Goal: Find specific page/section: Find specific page/section

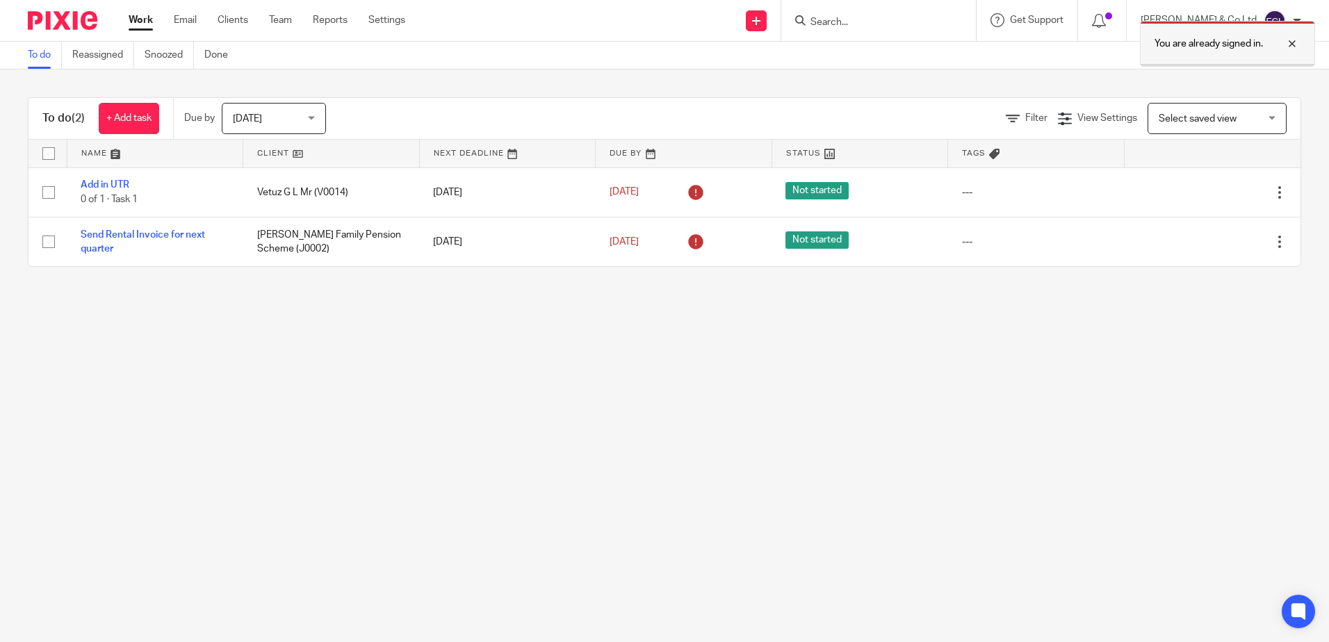
click at [1290, 42] on div at bounding box center [1282, 43] width 38 height 17
click at [908, 26] on input "Search" at bounding box center [871, 23] width 125 height 13
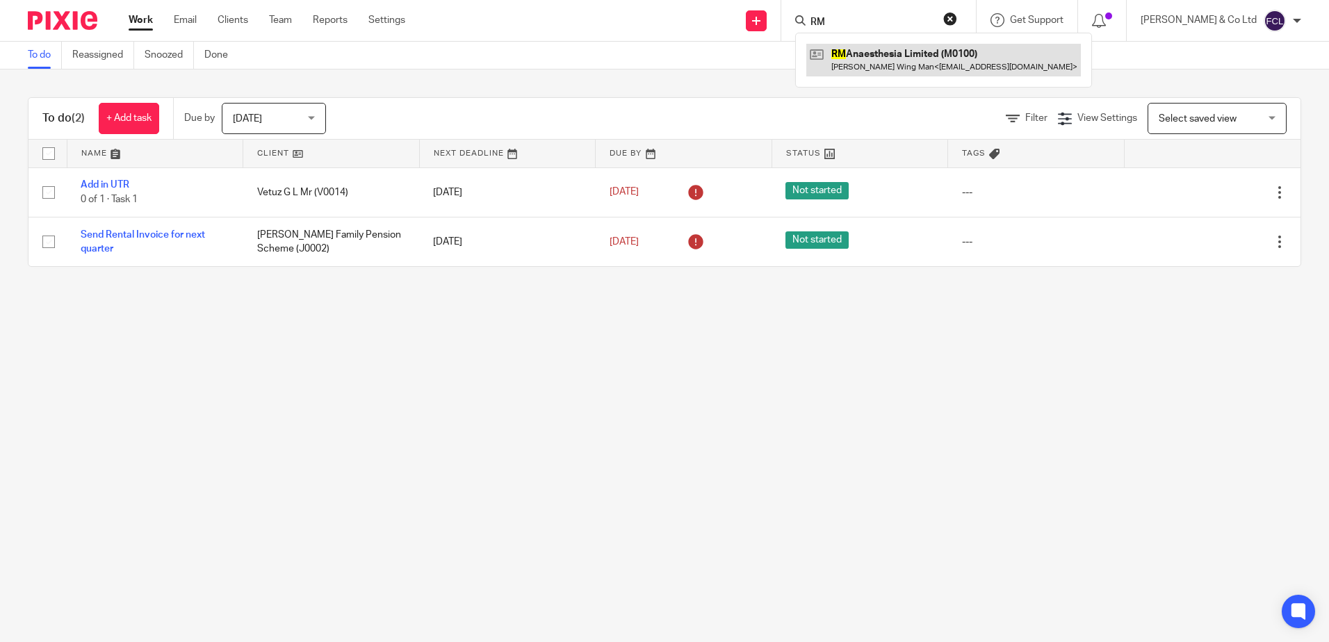
type input "RM"
click at [948, 60] on link at bounding box center [943, 60] width 274 height 32
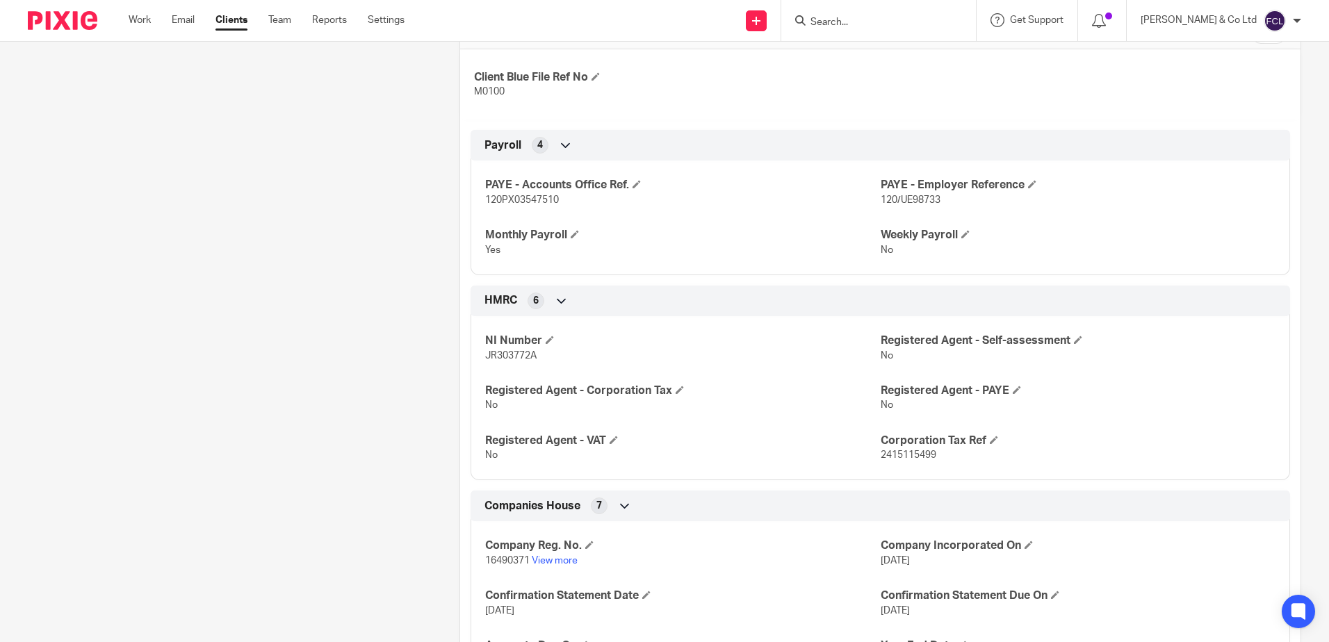
scroll to position [347, 0]
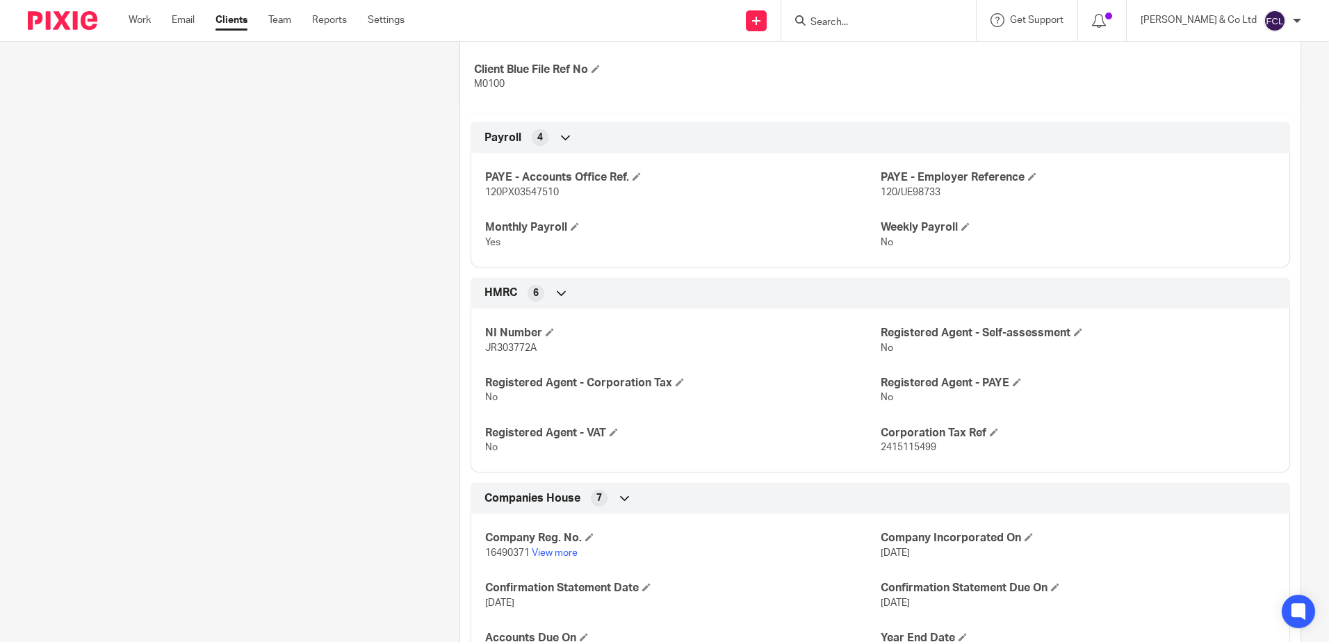
click at [510, 190] on span "120PX03547510" at bounding box center [522, 193] width 74 height 10
copy span "120PX03547510"
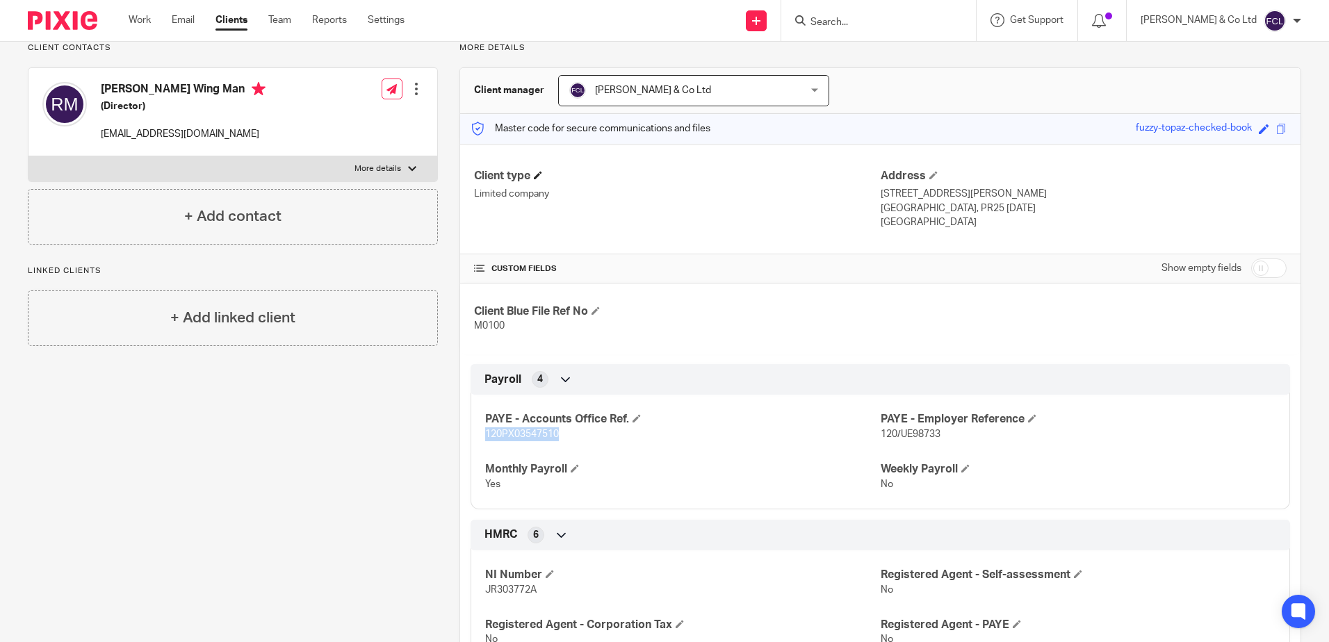
scroll to position [139, 0]
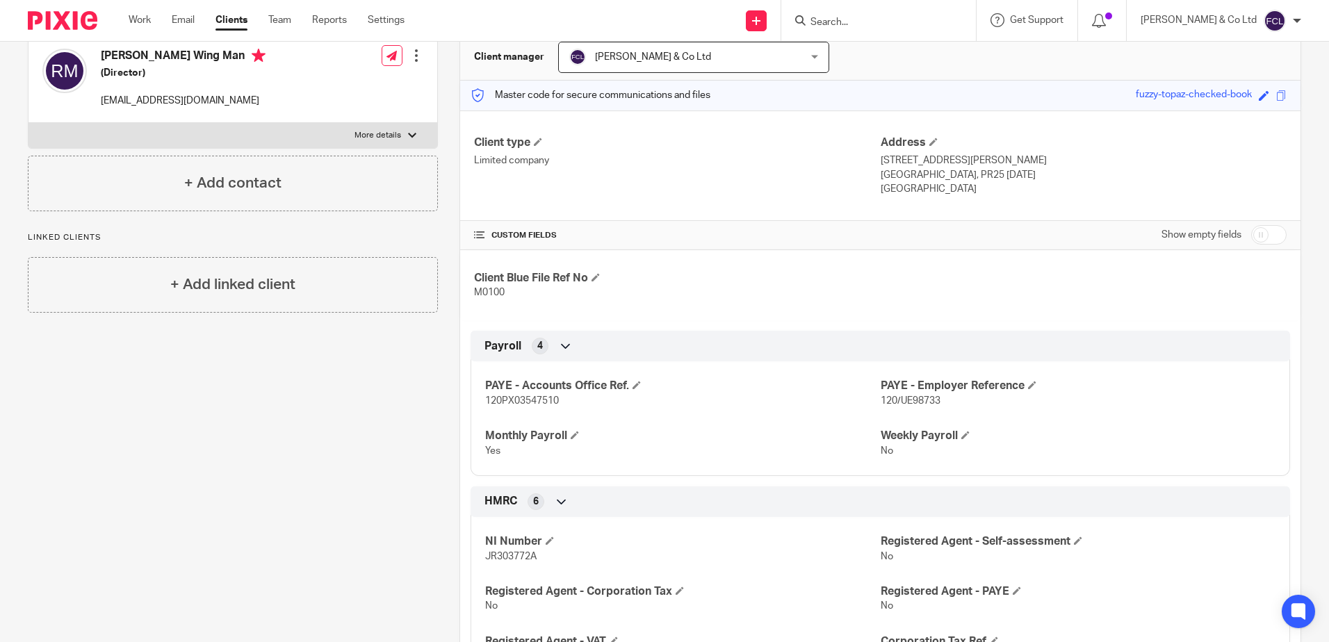
drag, startPoint x: 217, startPoint y: 592, endPoint x: 229, endPoint y: 637, distance: 46.9
drag, startPoint x: 163, startPoint y: 513, endPoint x: 187, endPoint y: 532, distance: 30.6
